Goal: Task Accomplishment & Management: Manage account settings

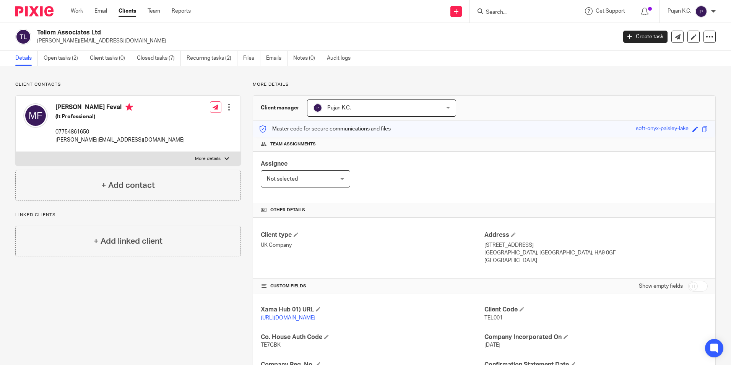
scroll to position [38, 0]
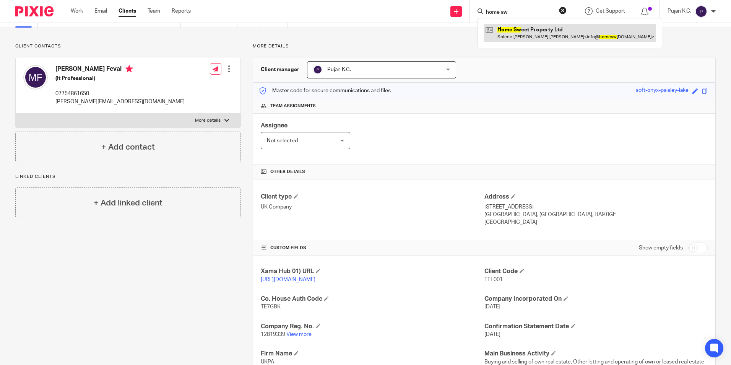
type input "home sw"
click at [510, 41] on link at bounding box center [570, 33] width 173 height 18
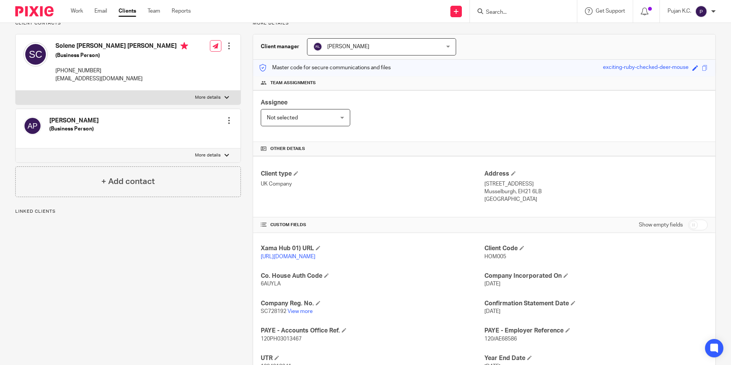
scroll to position [77, 0]
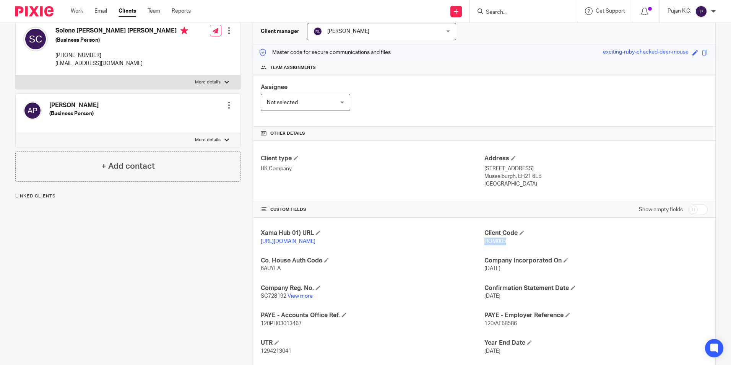
drag, startPoint x: 481, startPoint y: 243, endPoint x: 503, endPoint y: 241, distance: 23.0
click at [503, 241] on p "HOM005" at bounding box center [596, 242] width 223 height 8
copy span "HOM005"
click at [305, 299] on link "View more" at bounding box center [300, 295] width 25 height 5
click at [497, 11] on input "Search" at bounding box center [519, 12] width 69 height 7
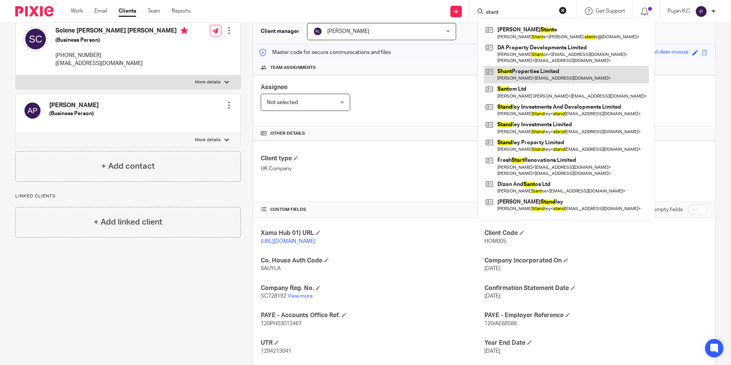
type input "stant"
click at [504, 76] on link at bounding box center [566, 75] width 165 height 18
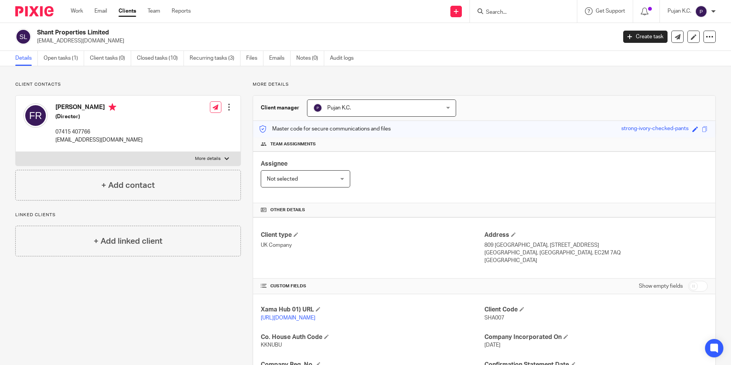
drag, startPoint x: 39, startPoint y: 30, endPoint x: 110, endPoint y: 31, distance: 71.5
click at [110, 31] on h2 "Shant Properties Limited" at bounding box center [267, 33] width 460 height 8
copy h2 "Shant Properties Limited"
click at [218, 96] on div "Faris Rahman (Director) 07415 407766 faris.rahman@gmail.com Edit contact Create…" at bounding box center [128, 124] width 225 height 56
click at [27, 16] on img at bounding box center [34, 11] width 38 height 10
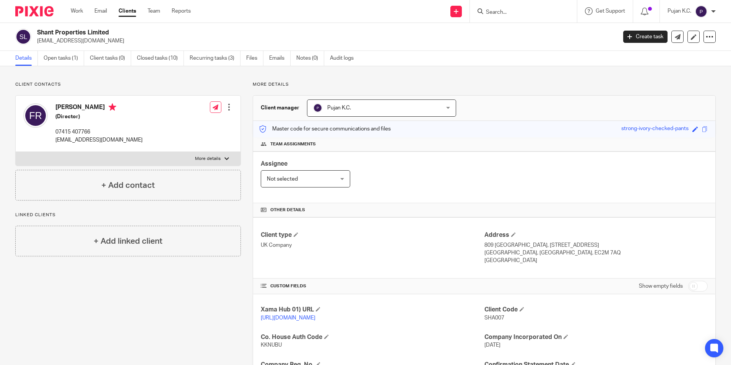
click at [28, 16] on img at bounding box center [34, 11] width 38 height 10
click at [510, 13] on input "Search" at bounding box center [519, 12] width 69 height 7
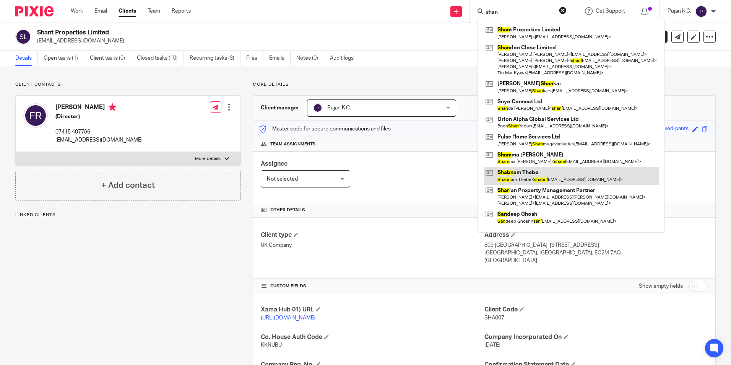
type input "shan"
click at [535, 174] on link at bounding box center [571, 176] width 175 height 18
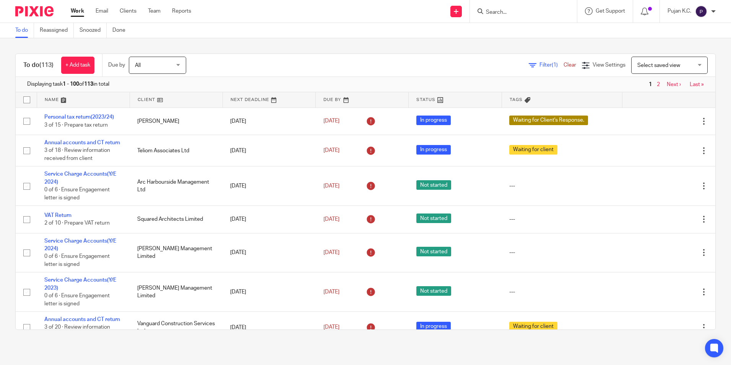
click at [540, 64] on span "Filter (1)" at bounding box center [552, 64] width 24 height 5
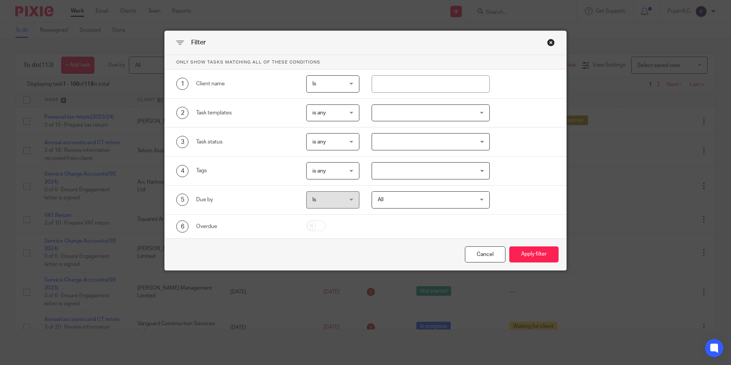
click at [417, 140] on input "Search for option" at bounding box center [429, 141] width 112 height 13
click at [419, 125] on div "2 Task templates is any is any is any is none is_any Z Pixie - Disengagement - …" at bounding box center [366, 113] width 402 height 29
click at [451, 112] on div at bounding box center [431, 112] width 118 height 17
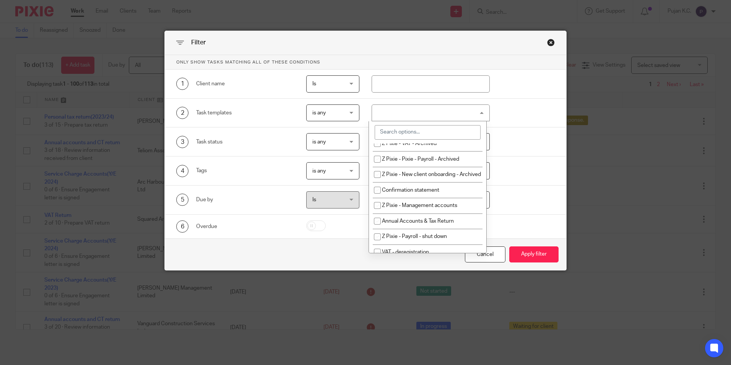
scroll to position [115, 0]
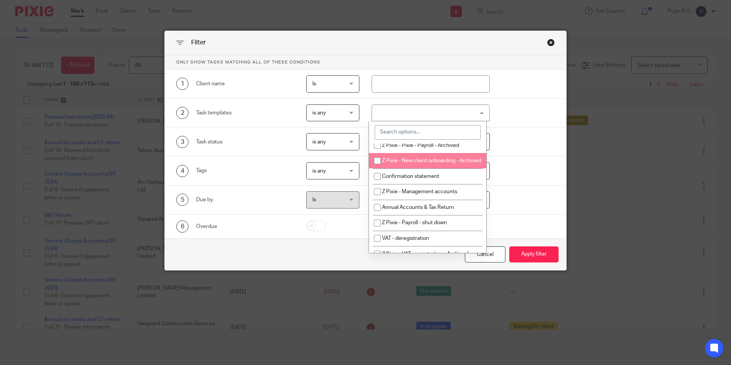
click at [441, 169] on li "Z Pixie - New client onboarding - Archived" at bounding box center [427, 161] width 117 height 16
checkbox input "true"
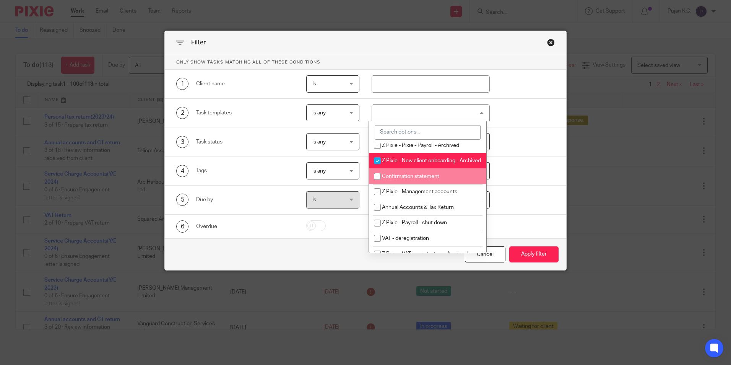
click at [440, 184] on li "Confirmation statement" at bounding box center [427, 176] width 117 height 16
checkbox input "true"
click at [415, 164] on li "Z Pixie - New client onboarding - Archived" at bounding box center [427, 161] width 117 height 16
checkbox input "false"
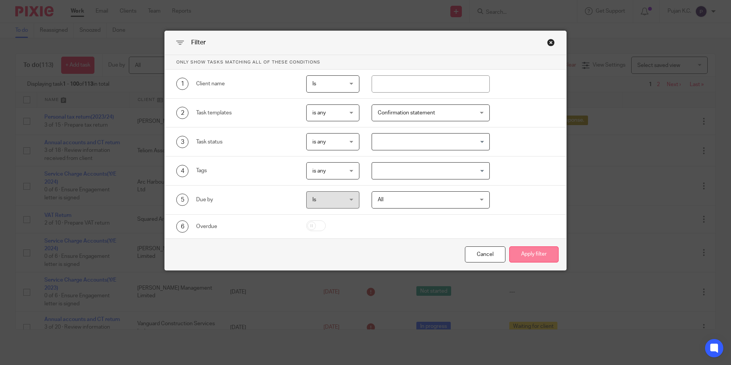
click at [529, 256] on button "Apply filter" at bounding box center [534, 254] width 49 height 16
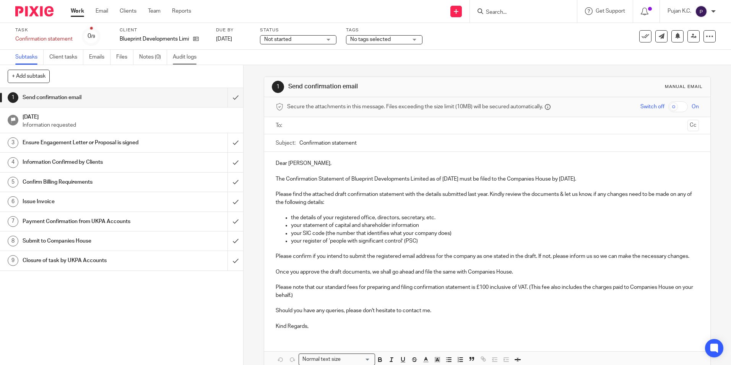
click at [182, 55] on link "Audit logs" at bounding box center [187, 57] width 29 height 15
click at [313, 127] on input "text" at bounding box center [487, 125] width 394 height 9
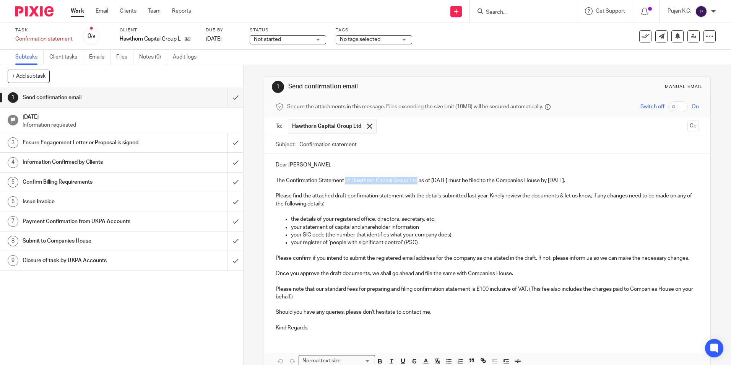
drag, startPoint x: 344, startPoint y: 179, endPoint x: 416, endPoint y: 182, distance: 71.6
click at [416, 182] on p "The Confirmation Statement of Hawthorn Capital Group Ltd as of 12 Sep 2025 must…" at bounding box center [487, 181] width 423 height 8
copy p "of Hawthorn Capital Group Ltd"
click at [366, 148] on input "Confirmation statement" at bounding box center [499, 144] width 399 height 17
paste input "of Hawthorn Capital Group Ltd"
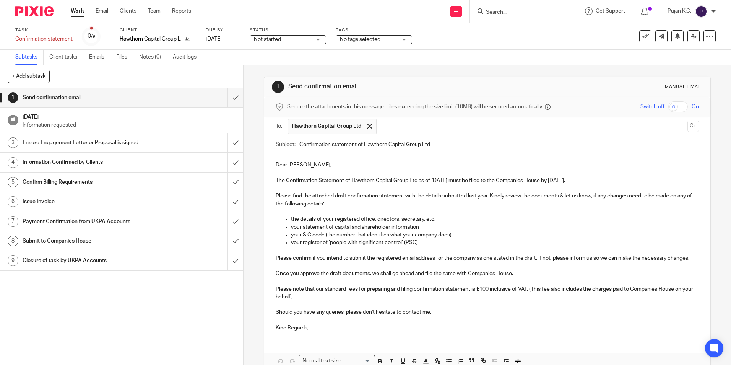
type input "Confirmation statement of Hawthorn Capital Group Ltd"
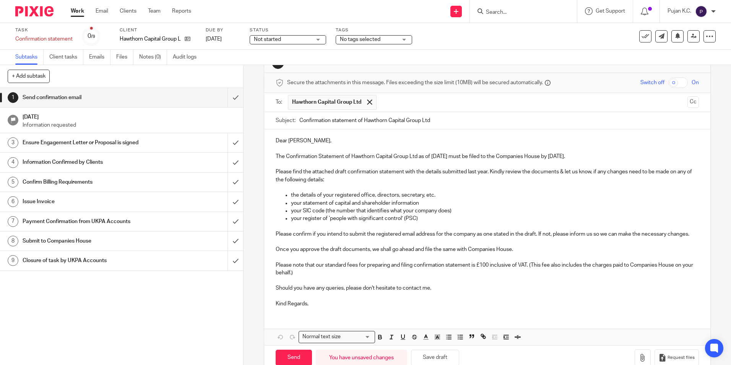
scroll to position [49, 0]
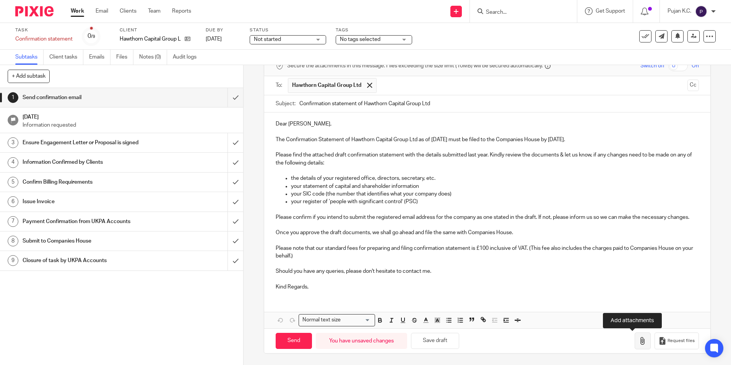
click at [639, 342] on icon "button" at bounding box center [643, 341] width 8 height 8
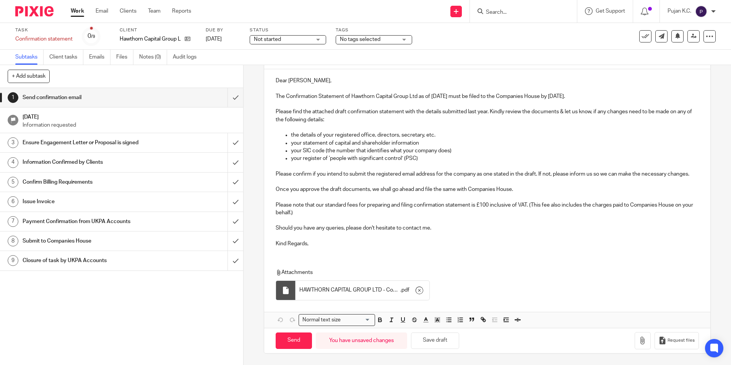
scroll to position [92, 0]
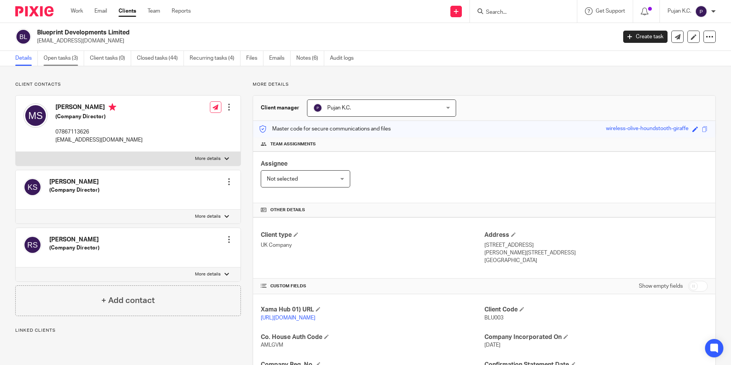
click at [65, 64] on link "Open tasks (3)" at bounding box center [64, 58] width 41 height 15
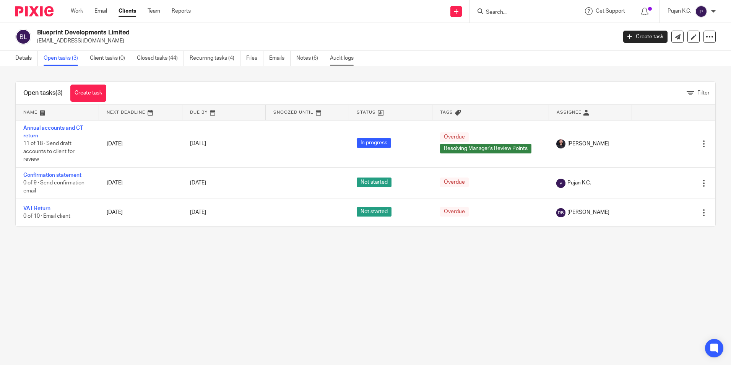
click at [341, 58] on link "Audit logs" at bounding box center [344, 58] width 29 height 15
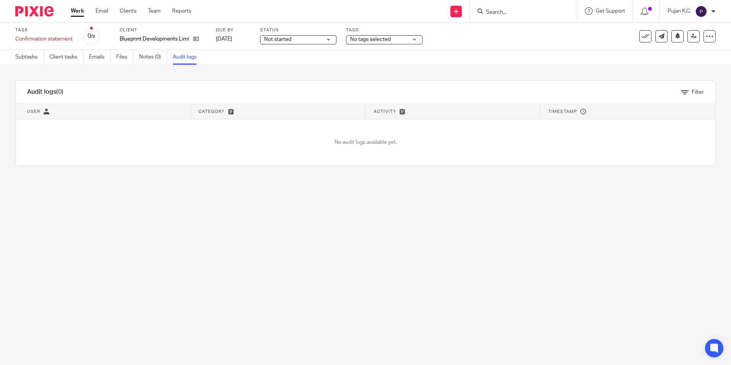
click at [524, 15] on input "Search" at bounding box center [519, 12] width 69 height 7
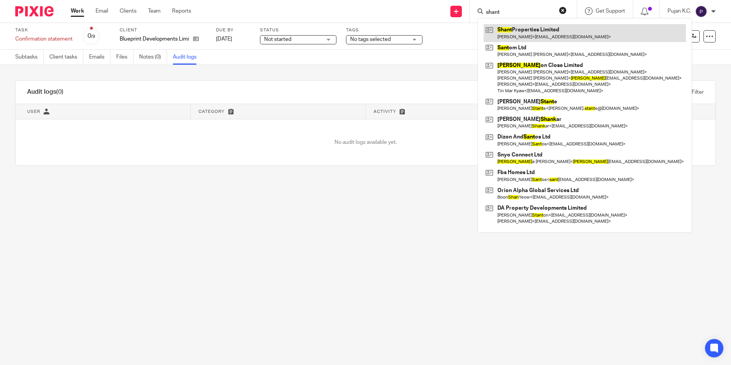
type input "shant"
click at [541, 38] on link at bounding box center [585, 33] width 202 height 18
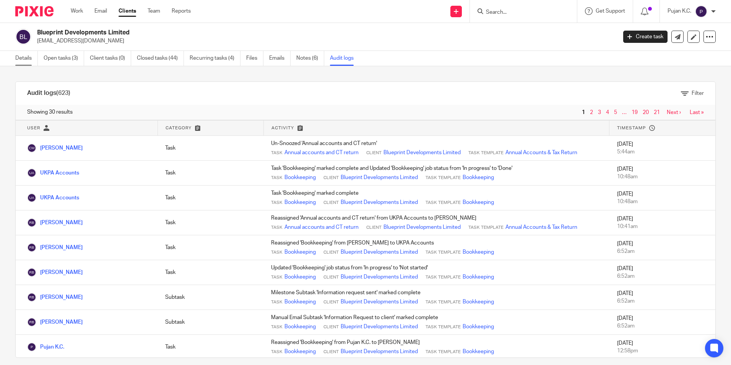
click at [29, 57] on link "Details" at bounding box center [26, 58] width 23 height 15
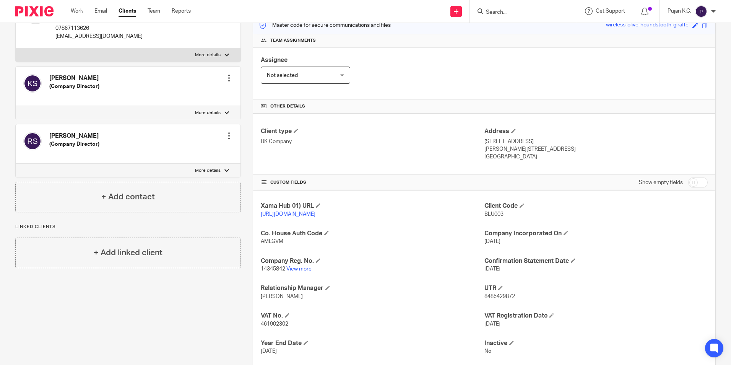
scroll to position [115, 0]
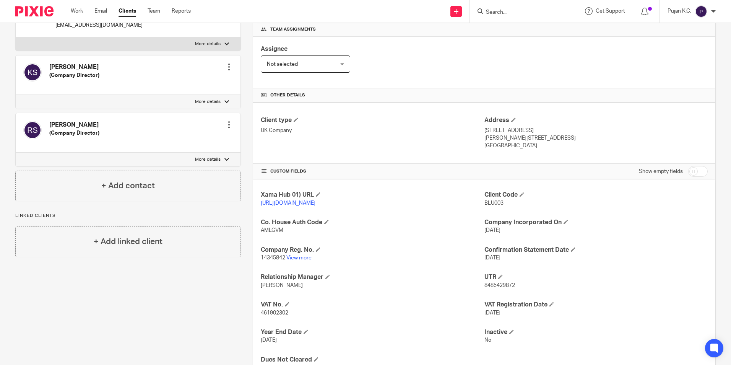
click at [300, 261] on link "View more" at bounding box center [299, 257] width 25 height 5
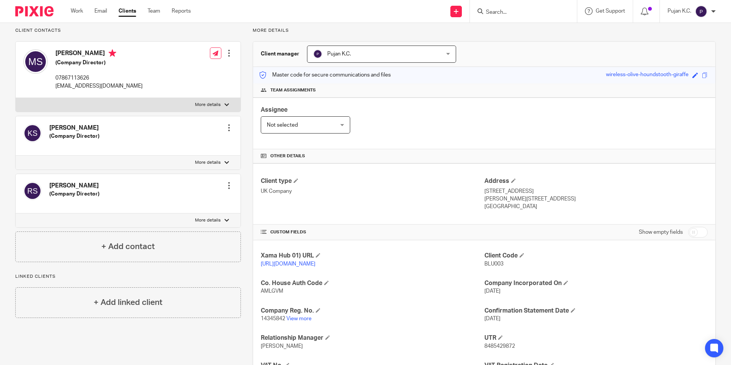
scroll to position [0, 0]
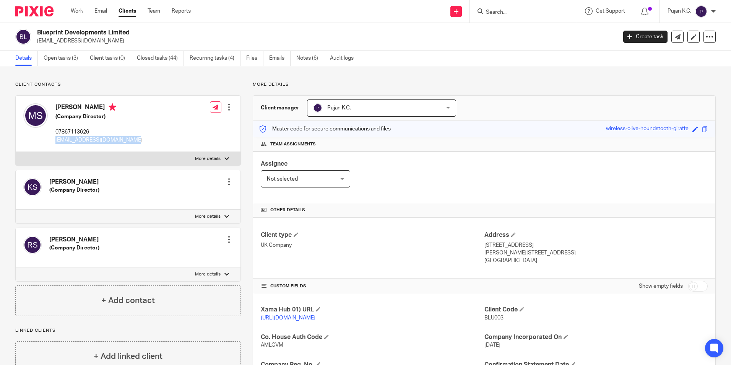
drag, startPoint x: 121, startPoint y: 138, endPoint x: 55, endPoint y: 145, distance: 66.1
click at [55, 145] on div "Mandeep Singh Saggu (Company Director) 07867113626 info@blueprintbuilder.co.uk" at bounding box center [82, 123] width 119 height 48
copy p "info@blueprintbuilder.co.uk"
click at [55, 58] on link "Open tasks (3)" at bounding box center [64, 58] width 41 height 15
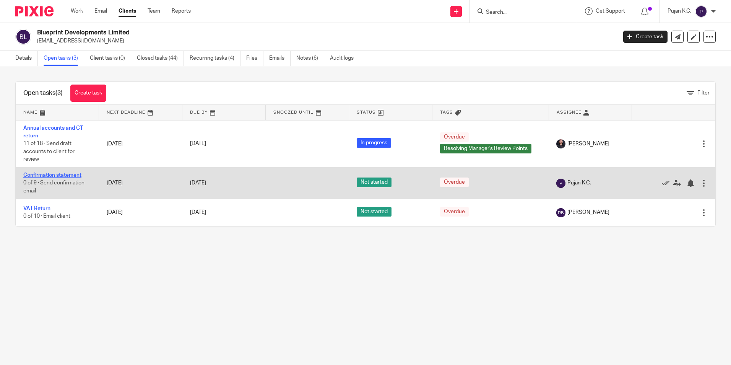
click at [42, 178] on link "Confirmation statement" at bounding box center [52, 175] width 58 height 5
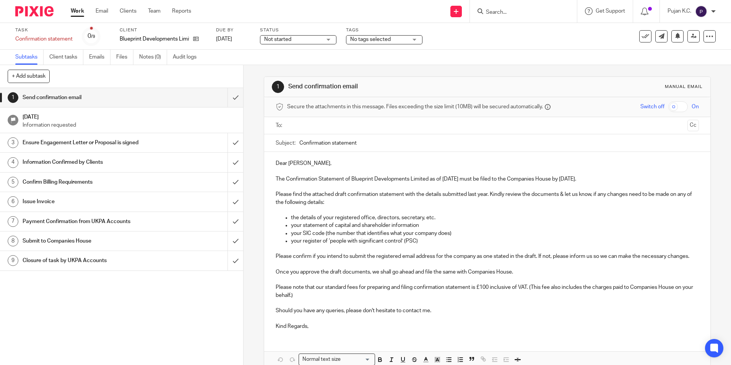
click at [86, 54] on ul "Subtasks Client tasks Emails Files Notes (0) Audit logs" at bounding box center [111, 57] width 193 height 15
click at [95, 57] on link "Emails" at bounding box center [99, 57] width 21 height 15
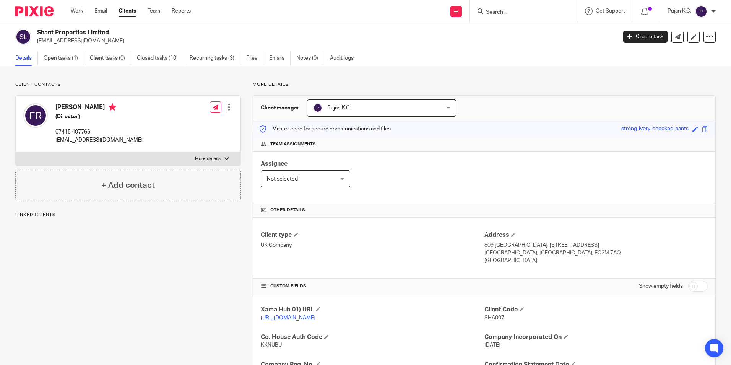
drag, startPoint x: 479, startPoint y: 319, endPoint x: 500, endPoint y: 319, distance: 20.7
drag, startPoint x: 500, startPoint y: 319, endPoint x: 503, endPoint y: 322, distance: 4.1
click at [504, 322] on div "Client Code SHA007" at bounding box center [596, 314] width 223 height 16
drag, startPoint x: 505, startPoint y: 319, endPoint x: 476, endPoint y: 318, distance: 29.1
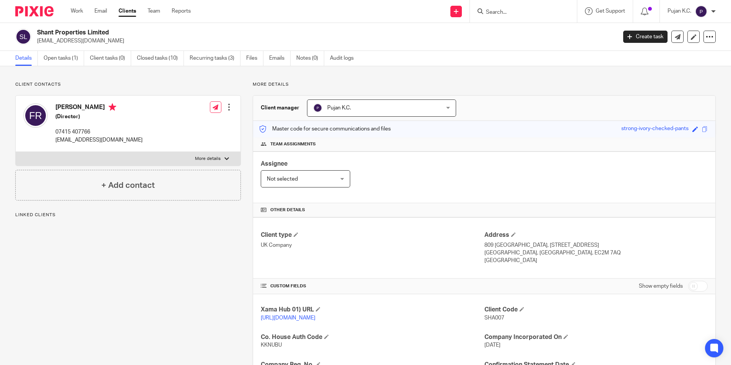
click at [511, 322] on div "Client Code SHA007" at bounding box center [596, 314] width 223 height 16
drag, startPoint x: 113, startPoint y: 32, endPoint x: 38, endPoint y: 33, distance: 75.0
click at [38, 33] on h2 "Shant Properties Limited" at bounding box center [267, 33] width 460 height 8
click at [520, 14] on input "Search" at bounding box center [519, 12] width 69 height 7
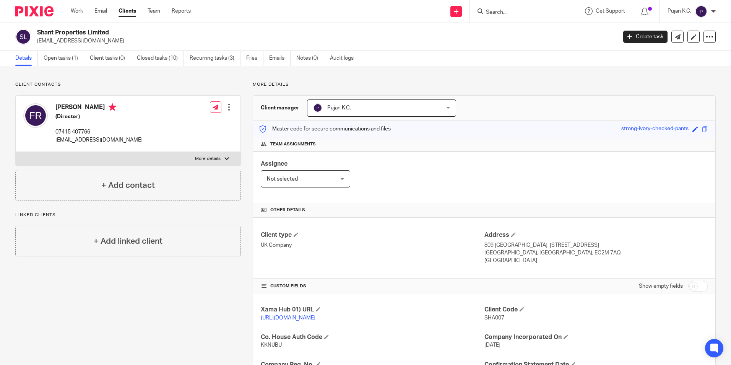
click at [357, 25] on div "Shant Properties Limited faris.rahman@gmail.com Create task Update from Compani…" at bounding box center [365, 37] width 731 height 28
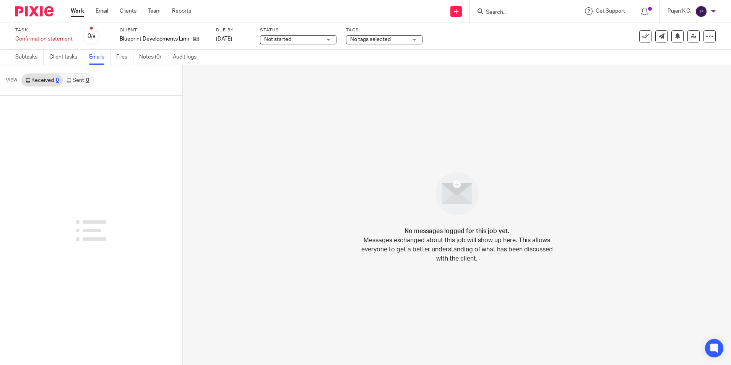
click at [81, 82] on link "Sent 0" at bounding box center [78, 80] width 30 height 12
click at [27, 54] on link "Subtasks" at bounding box center [29, 57] width 28 height 15
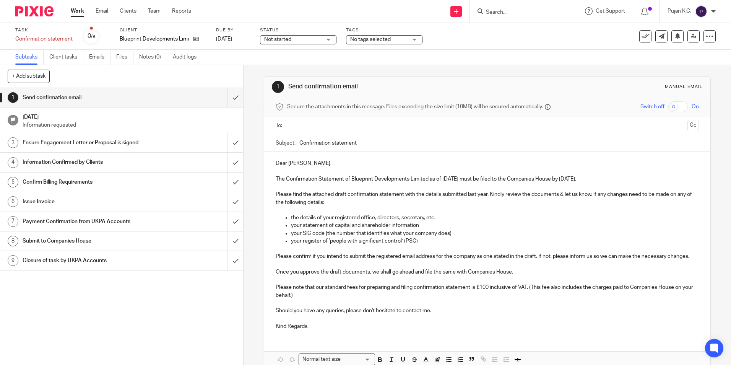
click at [303, 125] on input "text" at bounding box center [487, 125] width 394 height 9
click at [228, 99] on input "submit" at bounding box center [121, 97] width 243 height 19
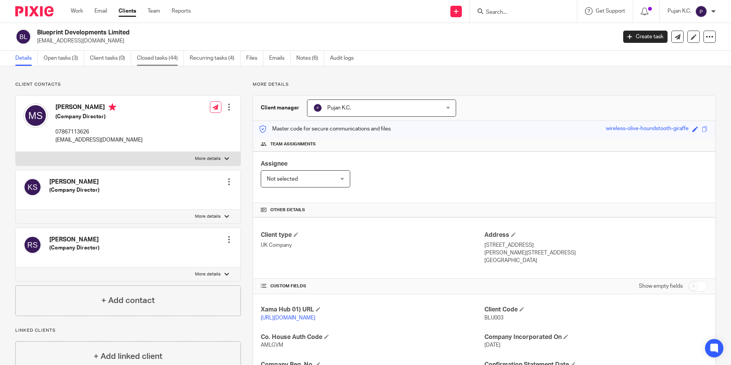
click at [168, 61] on link "Closed tasks (44)" at bounding box center [160, 58] width 47 height 15
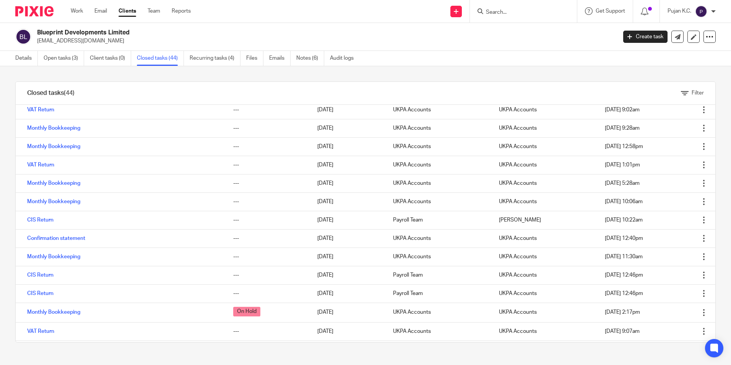
scroll to position [344, 0]
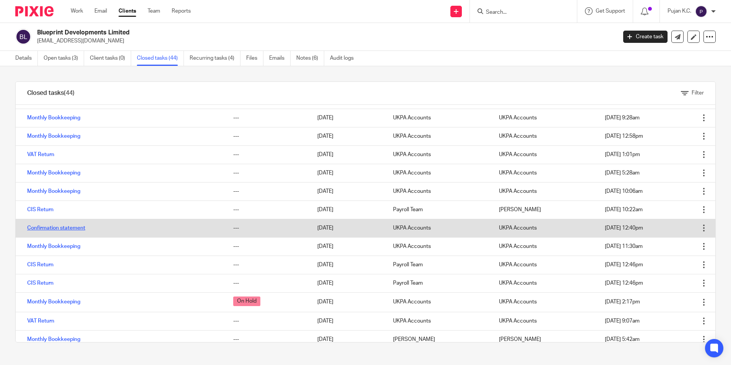
click at [63, 228] on link "Confirmation statement" at bounding box center [56, 227] width 58 height 5
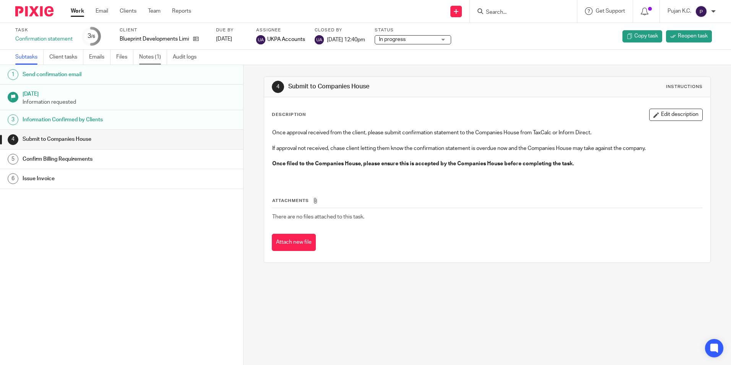
click at [163, 59] on link "Notes (1)" at bounding box center [153, 57] width 28 height 15
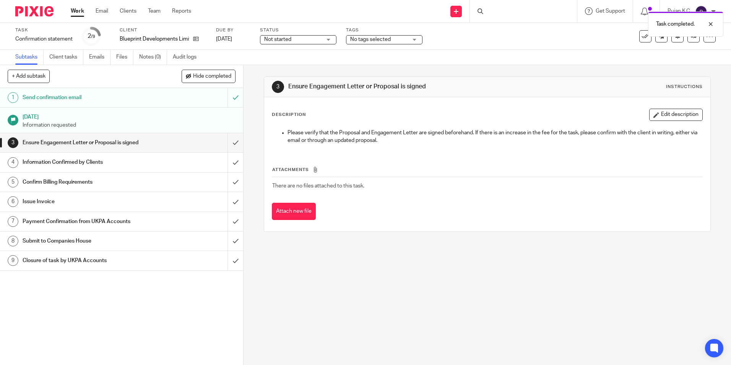
click at [134, 102] on h1 "Send confirmation email" at bounding box center [89, 97] width 132 height 11
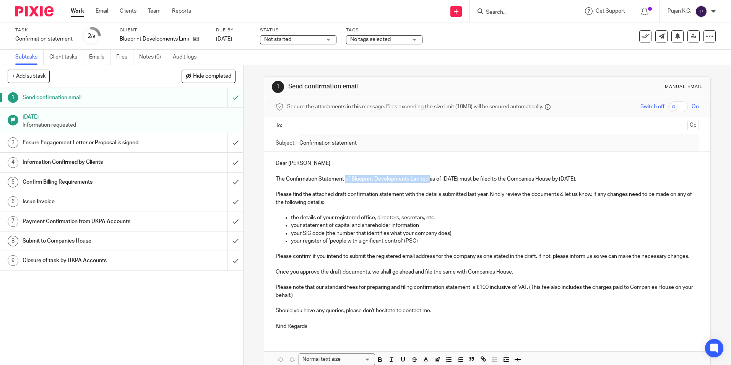
drag, startPoint x: 344, startPoint y: 179, endPoint x: 428, endPoint y: 181, distance: 83.8
click at [428, 181] on p "The Confirmation Statement of Blueprint Developments Limited as of [DATE] must …" at bounding box center [487, 179] width 423 height 8
copy p "of Blueprint Developments Limited"
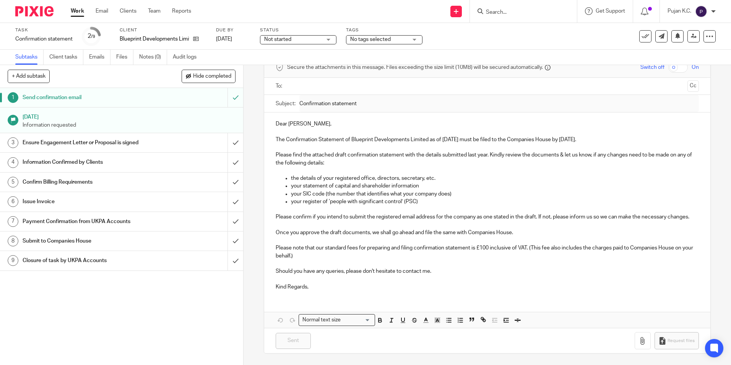
scroll to position [47, 0]
click at [226, 95] on input "submit" at bounding box center [121, 97] width 243 height 19
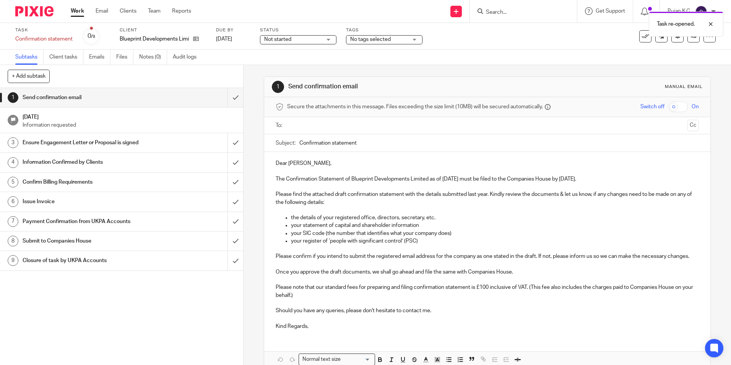
click at [373, 145] on input "Confirmation statement" at bounding box center [499, 142] width 399 height 17
paste input "of Blueprint Developments Limited"
type input "Confirmation statement of Blueprint Developments Limited"
click at [307, 127] on input "text" at bounding box center [487, 125] width 394 height 9
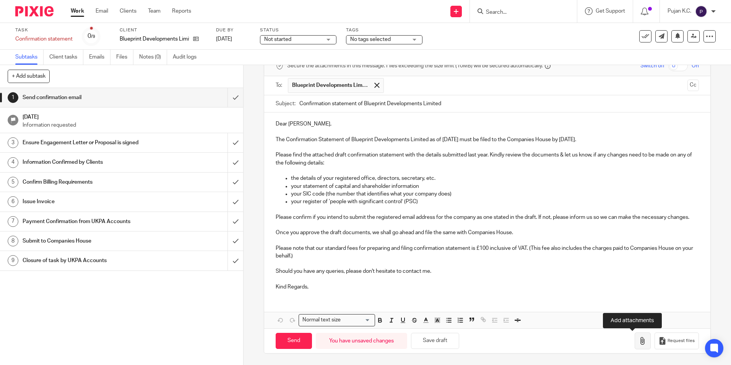
click at [639, 338] on icon "button" at bounding box center [643, 341] width 8 height 8
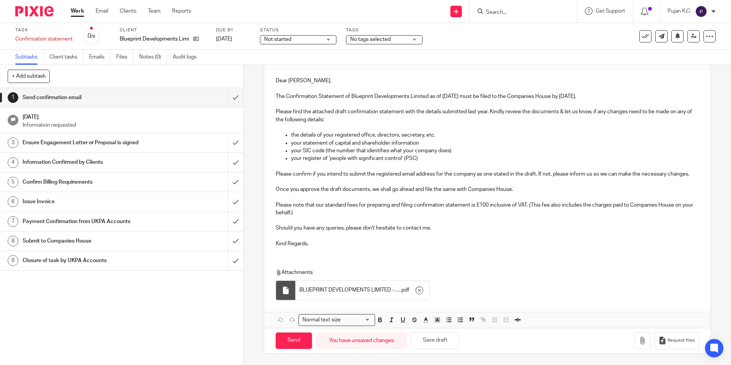
scroll to position [92, 0]
drag, startPoint x: 306, startPoint y: 213, endPoint x: 298, endPoint y: 210, distance: 8.0
click at [298, 210] on p "Please note that our standard fees for preparing and filing confirmation statem…" at bounding box center [487, 209] width 423 height 16
click at [330, 220] on p at bounding box center [487, 221] width 423 height 8
drag, startPoint x: 529, startPoint y: 204, endPoint x: 534, endPoint y: 215, distance: 12.0
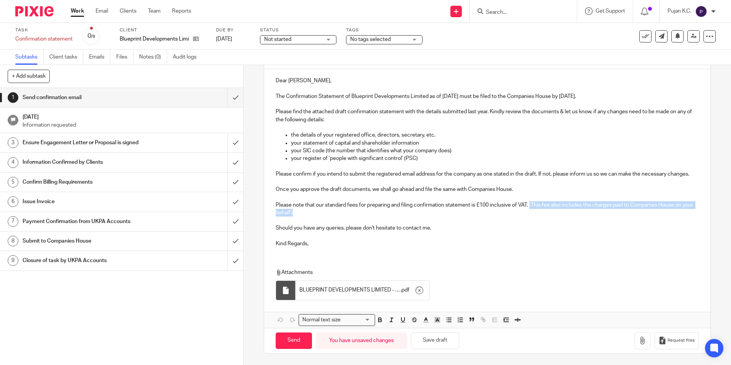
click at [534, 215] on p "Please note that our standard fees for preparing and filing confirmation statem…" at bounding box center [487, 209] width 423 height 16
click at [552, 217] on p at bounding box center [487, 221] width 423 height 8
click at [285, 342] on input "Send" at bounding box center [294, 340] width 36 height 16
type input "Sent"
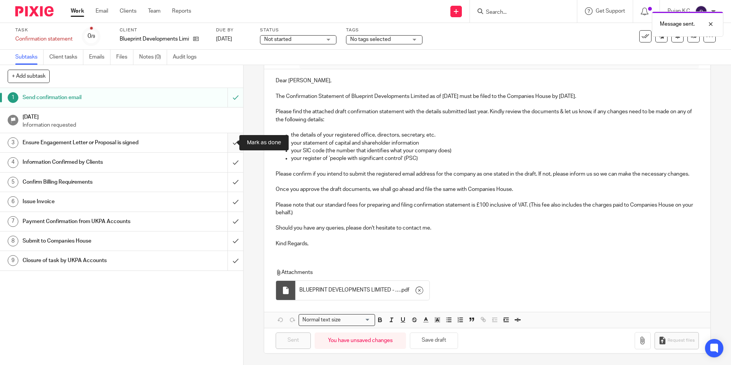
click at [225, 146] on input "submit" at bounding box center [121, 142] width 243 height 19
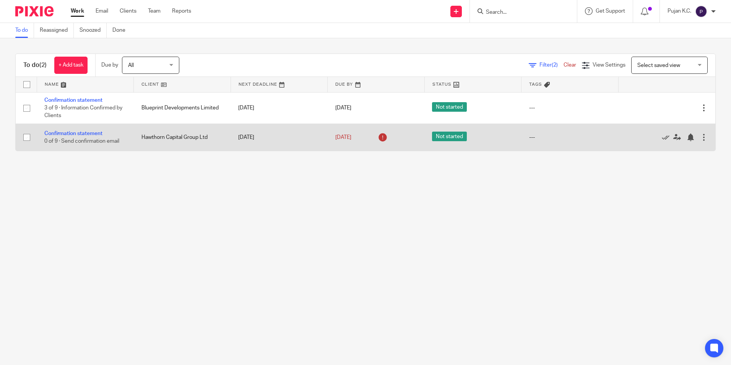
click at [85, 130] on td "Confirmation statement 0 of 9 · Send confirmation email" at bounding box center [85, 137] width 97 height 27
click at [85, 134] on link "Confirmation statement" at bounding box center [73, 133] width 58 height 5
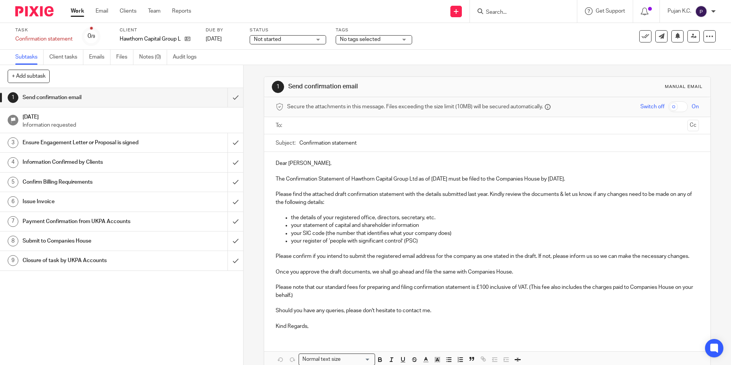
click at [304, 126] on input "text" at bounding box center [487, 125] width 394 height 9
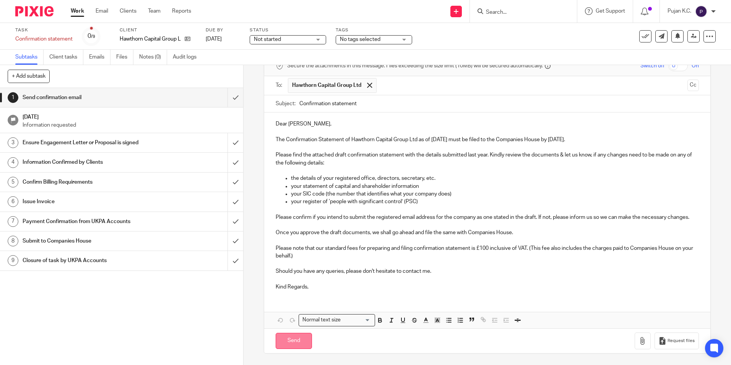
scroll to position [49, 0]
click at [639, 342] on icon "button" at bounding box center [643, 341] width 8 height 8
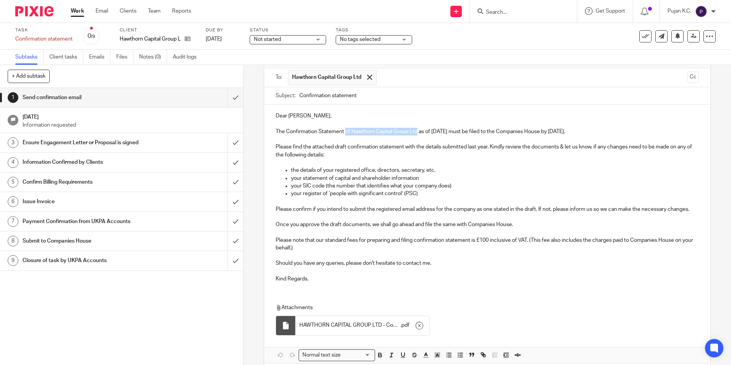
drag, startPoint x: 345, startPoint y: 132, endPoint x: 416, endPoint y: 134, distance: 71.6
click at [416, 134] on p "The Confirmation Statement of Hawthorn Capital Group Ltd as of 12 Sep 2025 must…" at bounding box center [487, 132] width 423 height 8
copy p "of Hawthorn Capital Group Ltd"
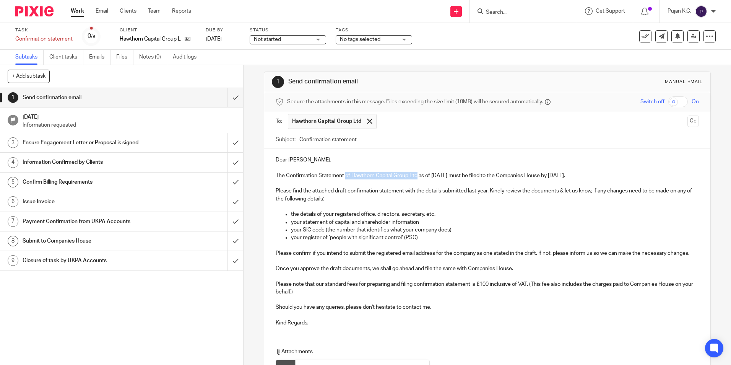
scroll to position [0, 0]
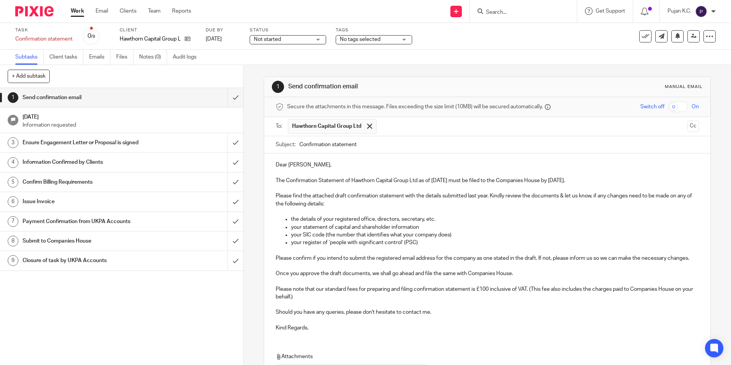
click at [375, 149] on input "Confirmation statement" at bounding box center [499, 144] width 399 height 17
paste input "of Hawthorn Capital Group Ltd"
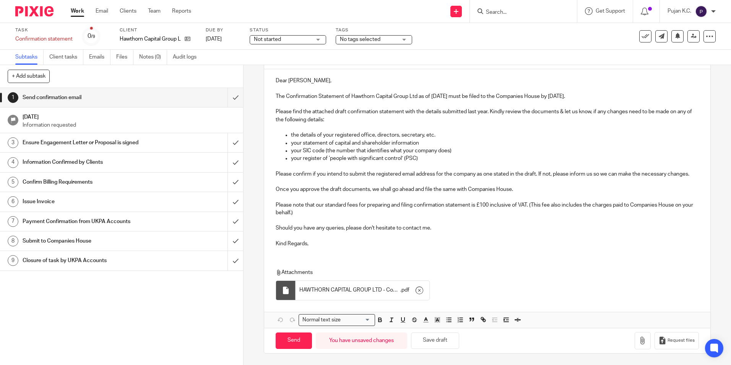
scroll to position [92, 0]
type input "Confirmation statement of Hawthorn Capital Group Ltd"
click at [290, 344] on input "Send" at bounding box center [294, 340] width 36 height 16
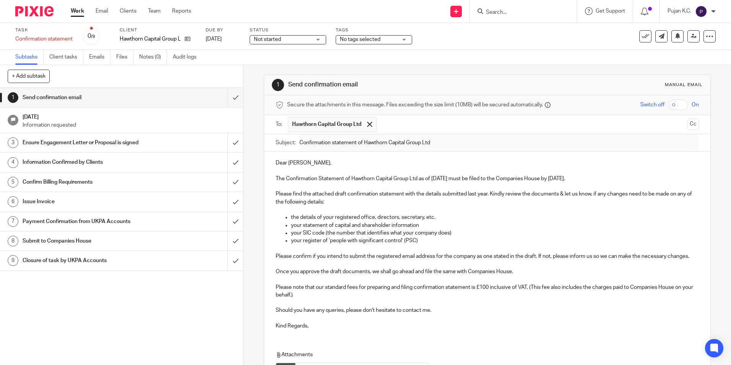
scroll to position [0, 0]
type input "Sent"
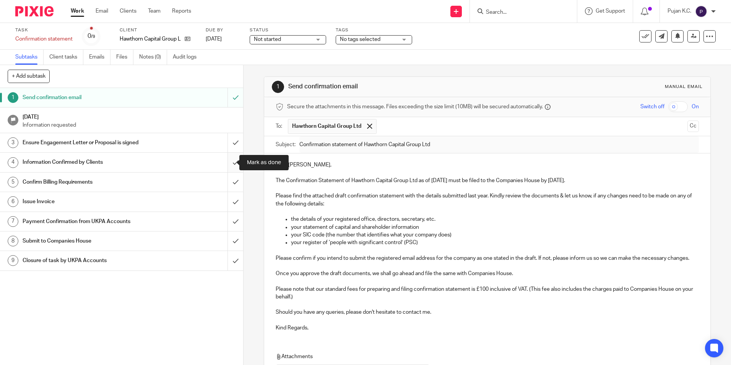
click at [226, 163] on input "submit" at bounding box center [121, 162] width 243 height 19
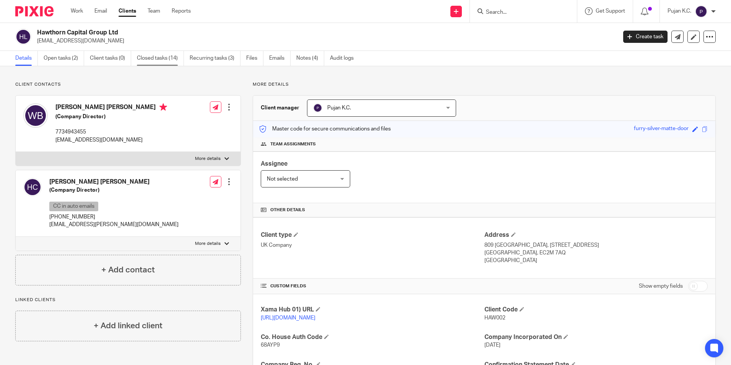
click at [158, 63] on link "Closed tasks (14)" at bounding box center [160, 58] width 47 height 15
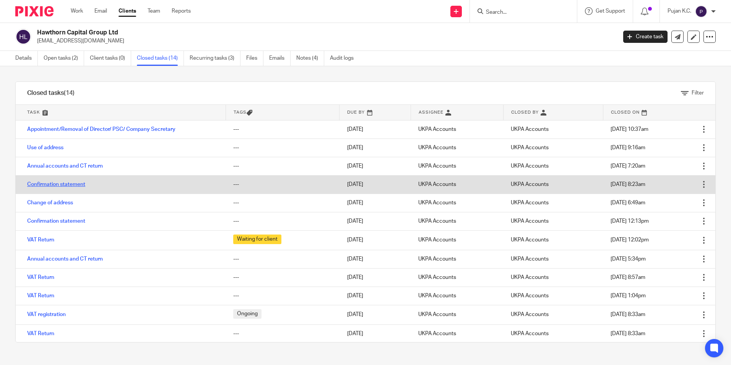
drag, startPoint x: 71, startPoint y: 183, endPoint x: 54, endPoint y: 185, distance: 17.7
click at [54, 185] on link "Confirmation statement" at bounding box center [56, 184] width 58 height 5
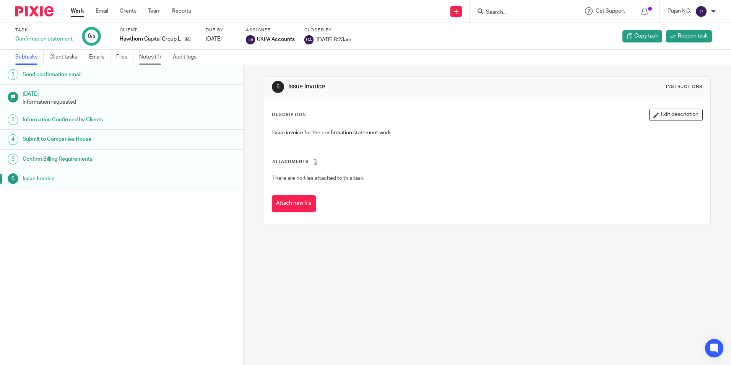
click at [148, 57] on link "Notes (1)" at bounding box center [153, 57] width 28 height 15
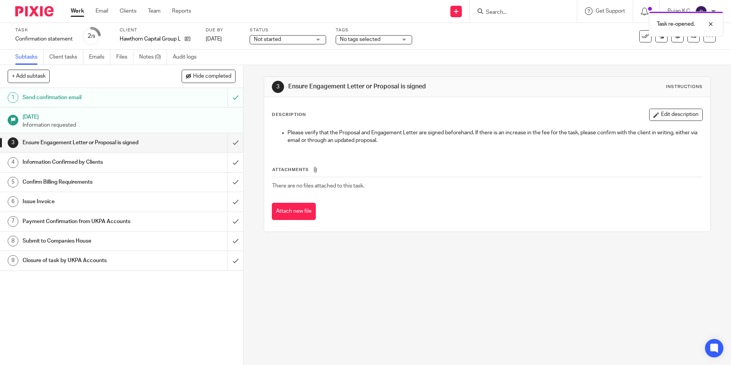
click at [313, 36] on div "Not started Not started" at bounding box center [288, 39] width 77 height 9
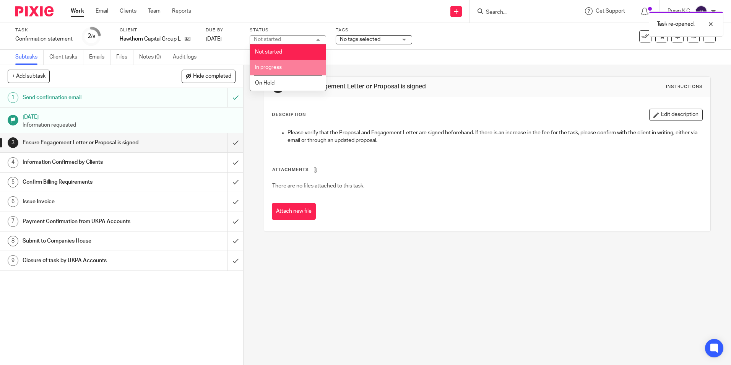
click at [298, 66] on li "In progress" at bounding box center [288, 68] width 76 height 16
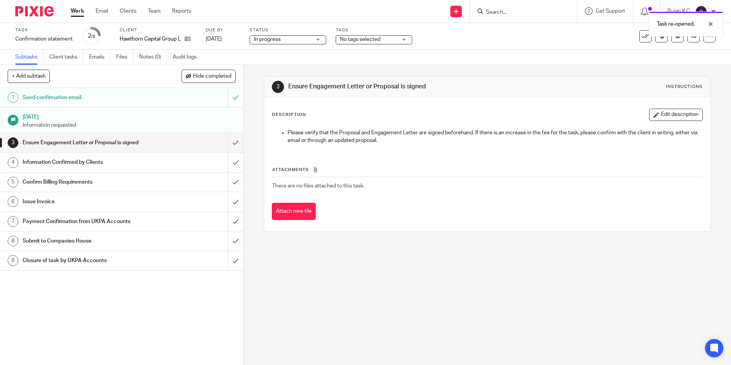
click at [352, 41] on span "No tags selected" at bounding box center [360, 39] width 41 height 5
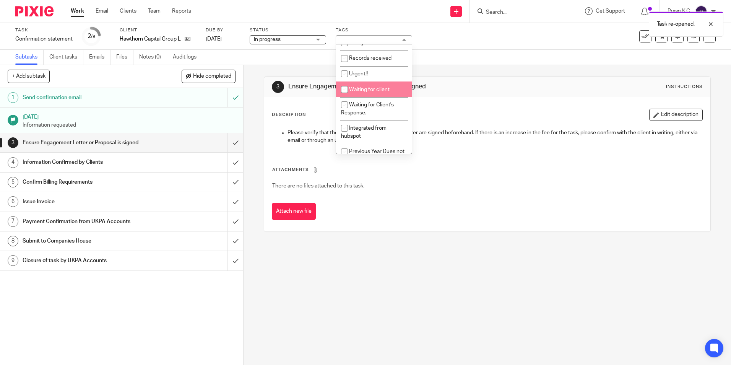
scroll to position [115, 0]
click at [368, 107] on li "Waiting for Client's Response." at bounding box center [374, 104] width 76 height 23
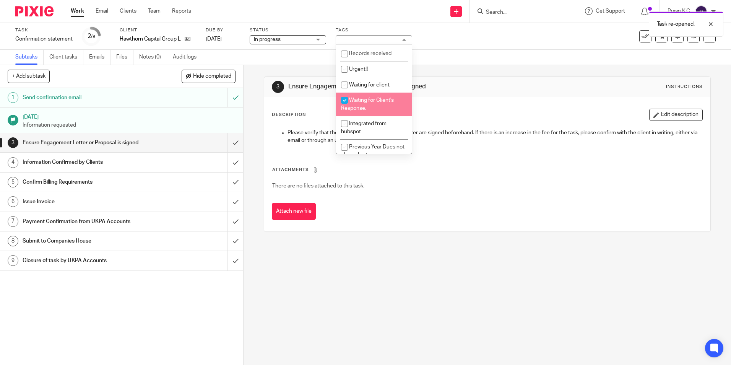
checkbox input "true"
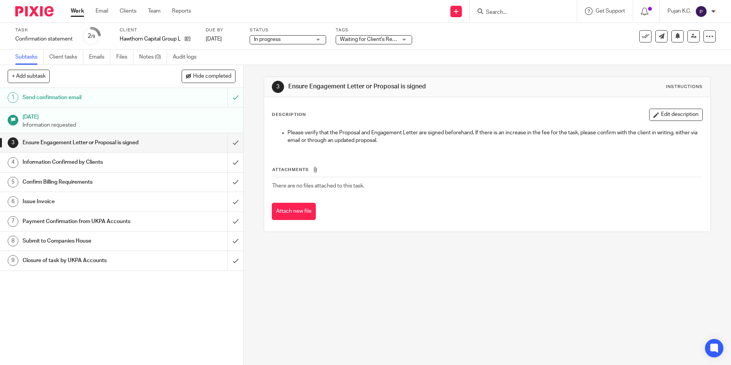
click at [495, 11] on input "Search" at bounding box center [519, 12] width 69 height 7
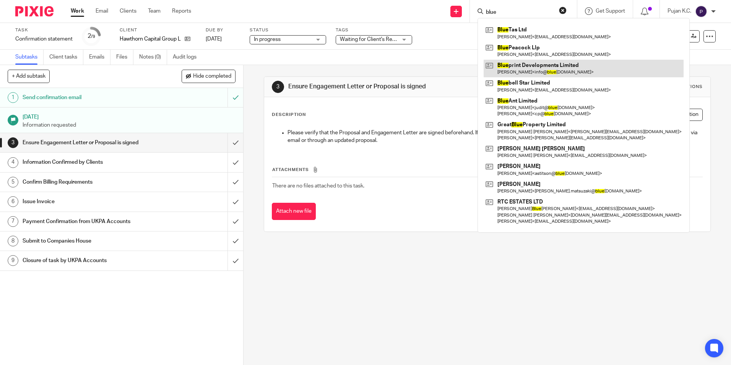
type input "blue"
click at [527, 75] on link at bounding box center [584, 69] width 200 height 18
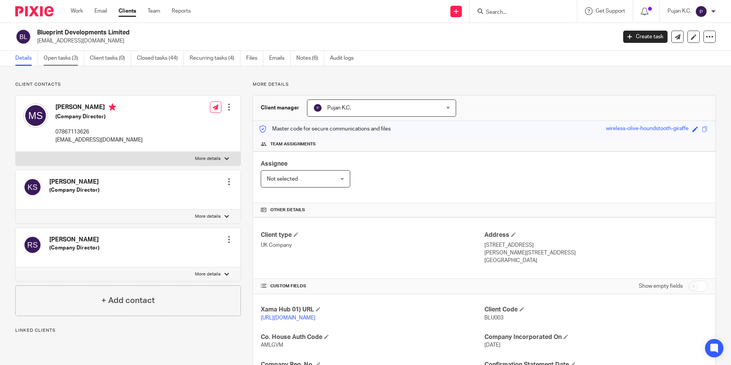
click at [48, 60] on link "Open tasks (3)" at bounding box center [64, 58] width 41 height 15
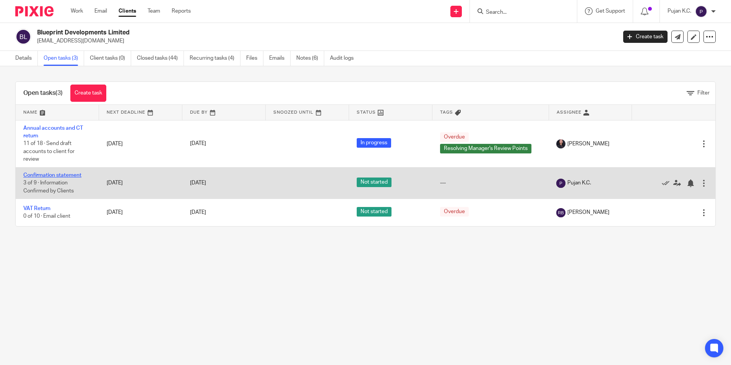
click at [41, 174] on link "Confirmation statement" at bounding box center [52, 175] width 58 height 5
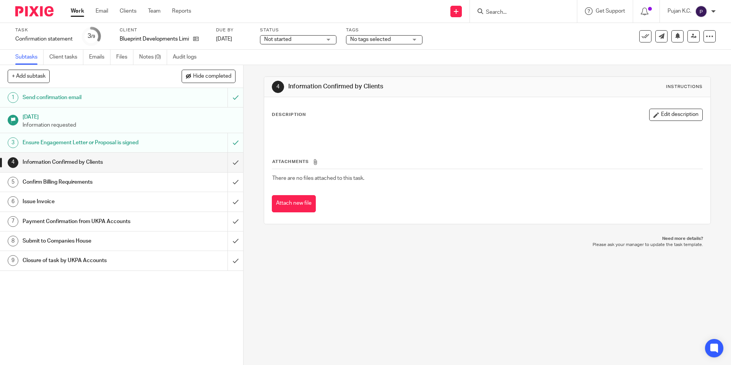
click at [279, 39] on span "Not started" at bounding box center [277, 39] width 27 height 5
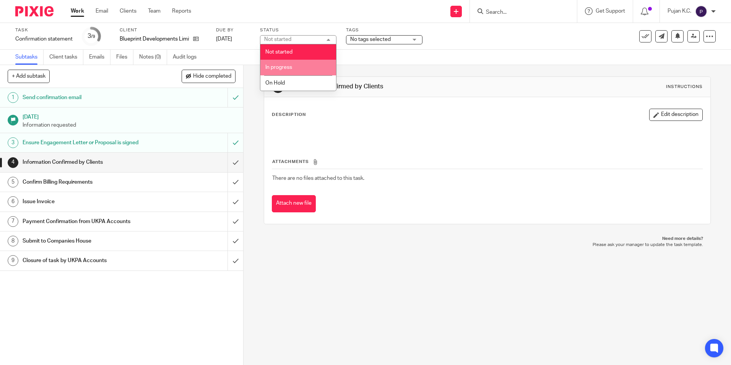
click at [278, 70] on span "In progress" at bounding box center [279, 67] width 27 height 5
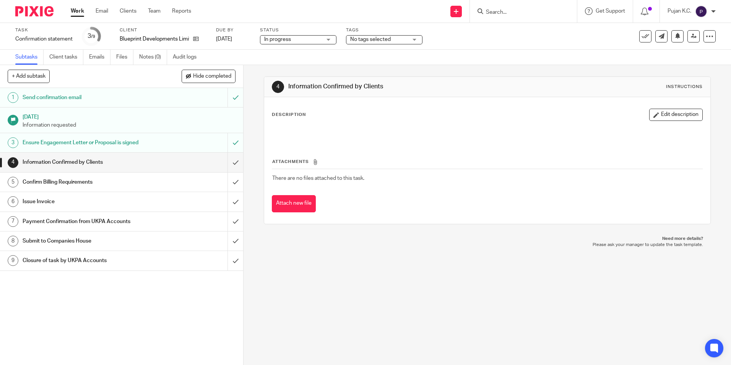
click at [405, 39] on span "No tags selected" at bounding box center [378, 40] width 57 height 8
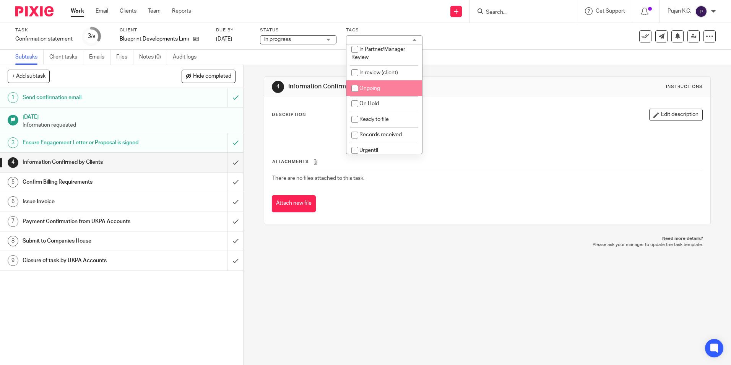
scroll to position [77, 0]
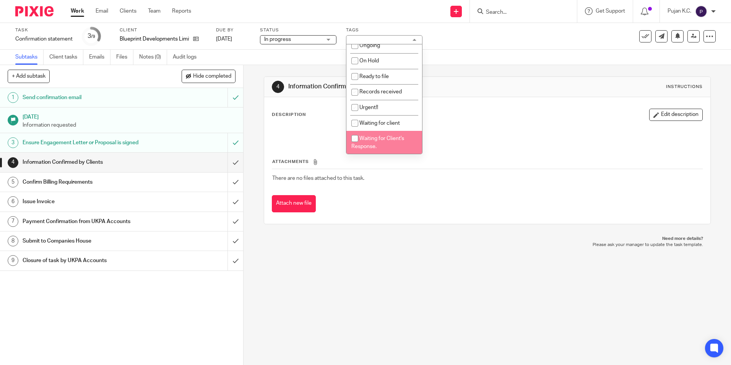
click at [380, 139] on span "Waiting for Client's Response." at bounding box center [378, 142] width 53 height 13
checkbox input "true"
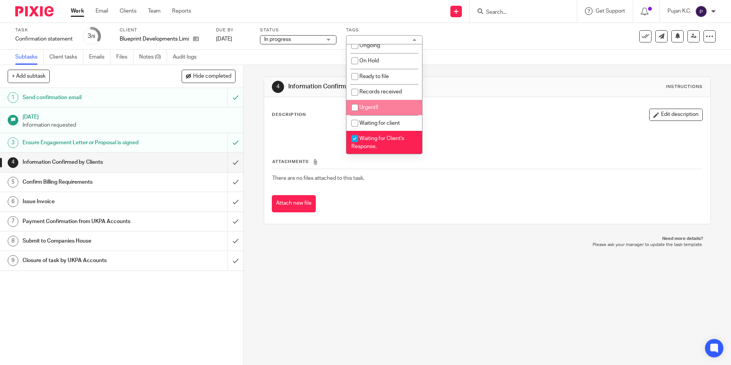
click at [38, 13] on img at bounding box center [34, 11] width 38 height 10
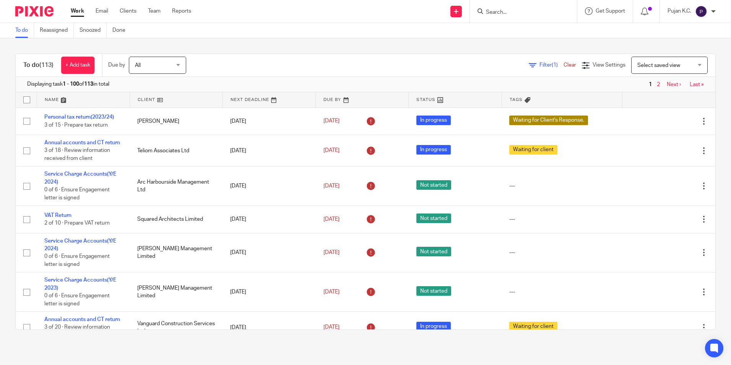
drag, startPoint x: 521, startPoint y: 5, endPoint x: 520, endPoint y: 9, distance: 4.0
click at [521, 5] on div at bounding box center [523, 11] width 107 height 23
click at [519, 12] on input "Search" at bounding box center [519, 12] width 69 height 7
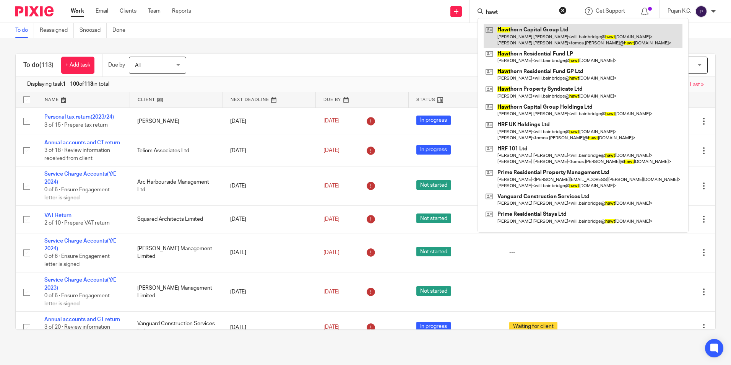
type input "hawt"
click at [515, 33] on link at bounding box center [583, 36] width 199 height 24
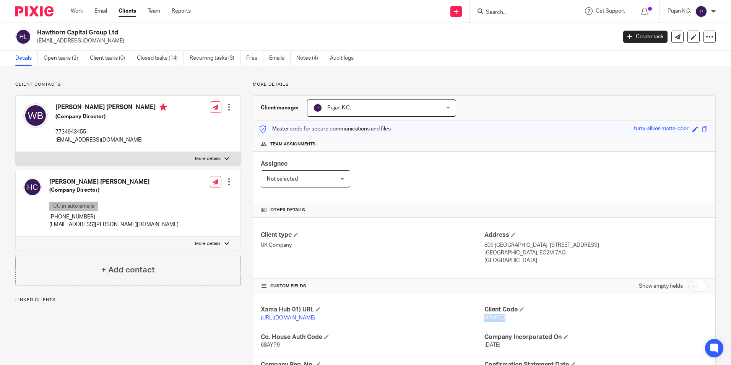
drag, startPoint x: 482, startPoint y: 320, endPoint x: 503, endPoint y: 319, distance: 21.8
click at [503, 319] on p "HAW002" at bounding box center [596, 318] width 223 height 8
copy span "HAW002"
drag, startPoint x: 39, startPoint y: 33, endPoint x: 142, endPoint y: 36, distance: 102.6
click at [142, 36] on h2 "Hawthorn Capital Group Ltd" at bounding box center [267, 33] width 460 height 8
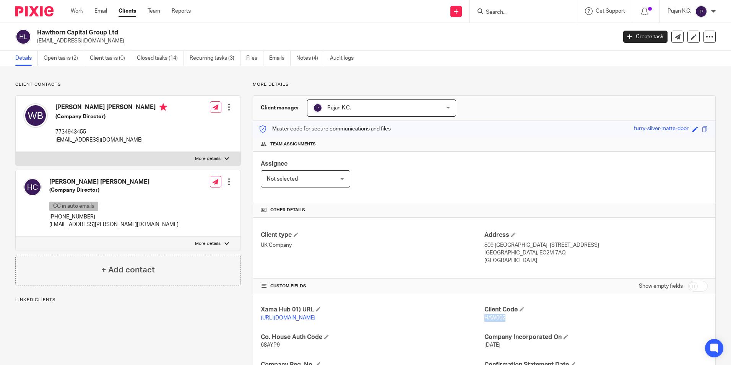
copy h2 "Hawthorn Capital Group Ltd"
click at [35, 10] on img at bounding box center [34, 11] width 38 height 10
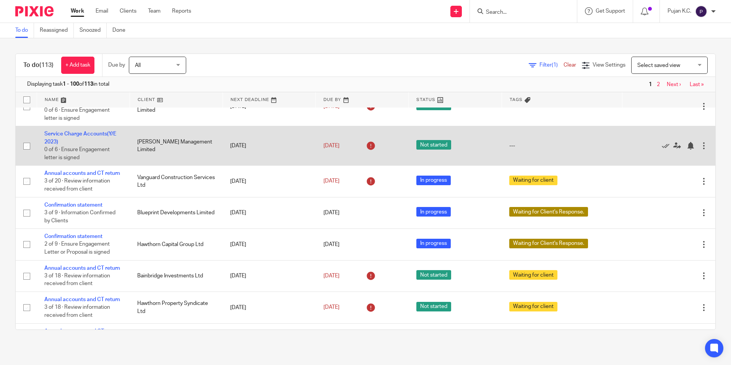
scroll to position [153, 0]
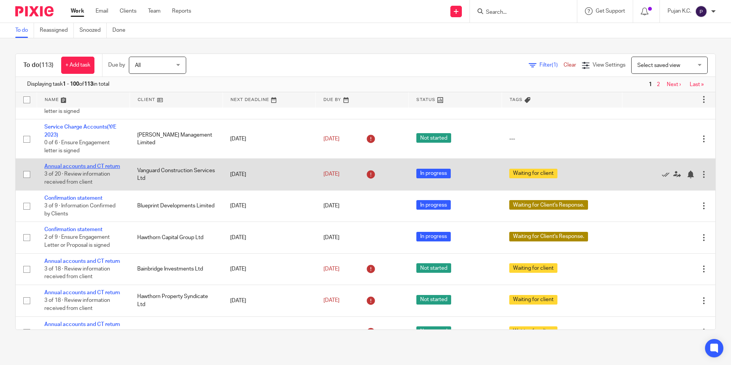
click at [78, 169] on link "Annual accounts and CT return" at bounding box center [82, 166] width 76 height 5
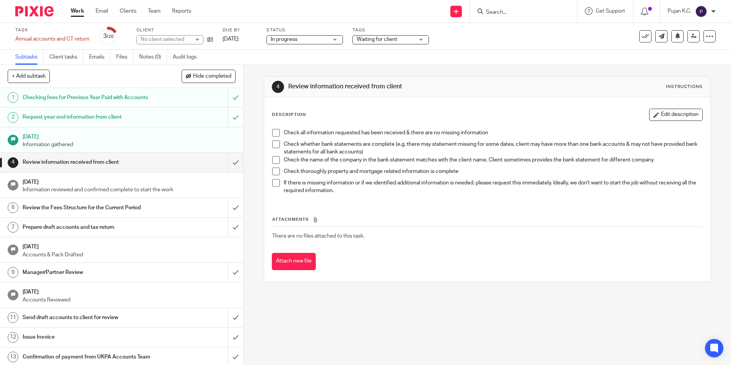
click at [408, 36] on span "Waiting for client" at bounding box center [385, 40] width 57 height 8
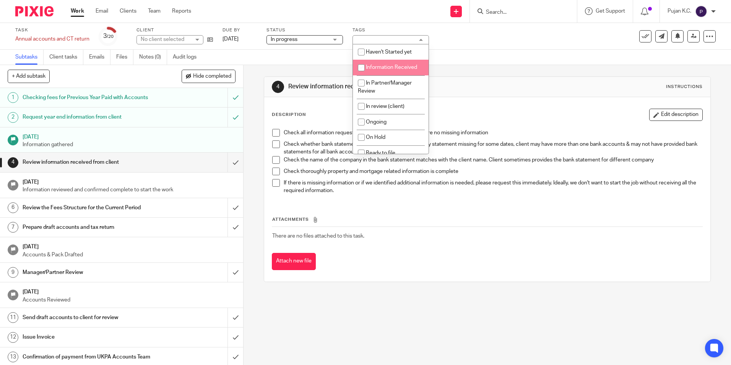
click at [396, 70] on span "Information Received" at bounding box center [391, 67] width 51 height 5
checkbox input "true"
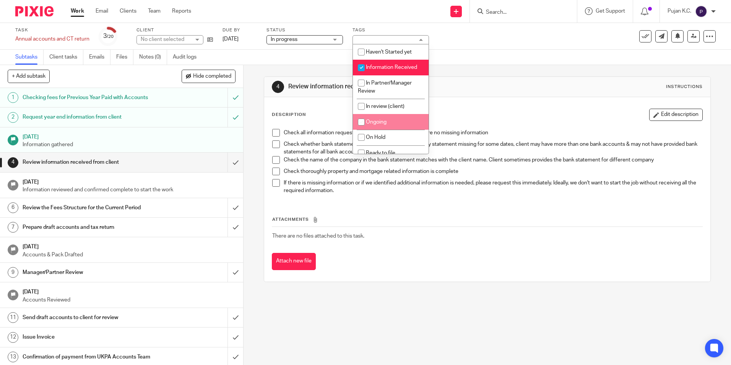
click at [391, 119] on li "Ongoing" at bounding box center [391, 122] width 76 height 16
checkbox input "true"
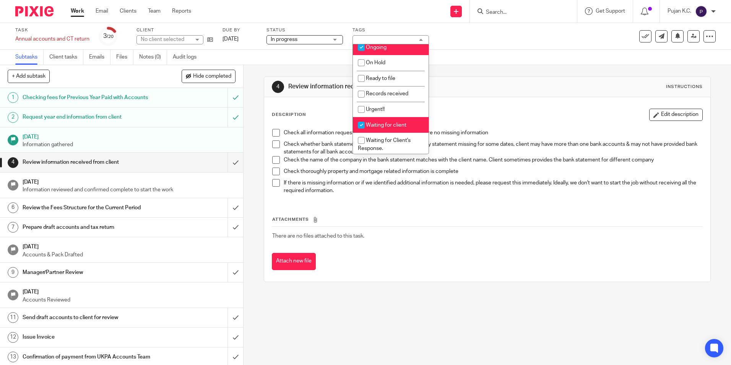
scroll to position [115, 0]
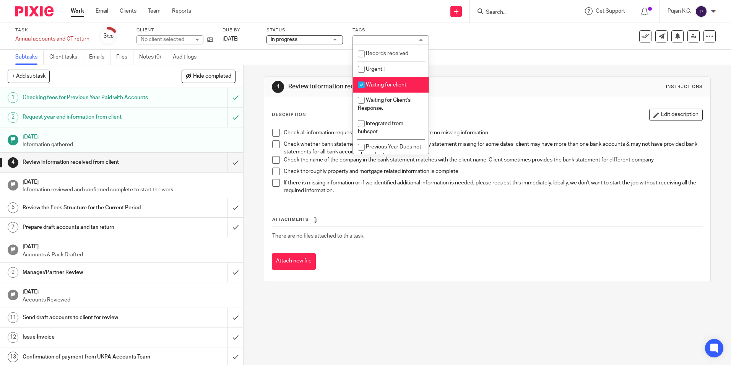
click at [394, 86] on span "Waiting for client" at bounding box center [386, 84] width 41 height 5
checkbox input "false"
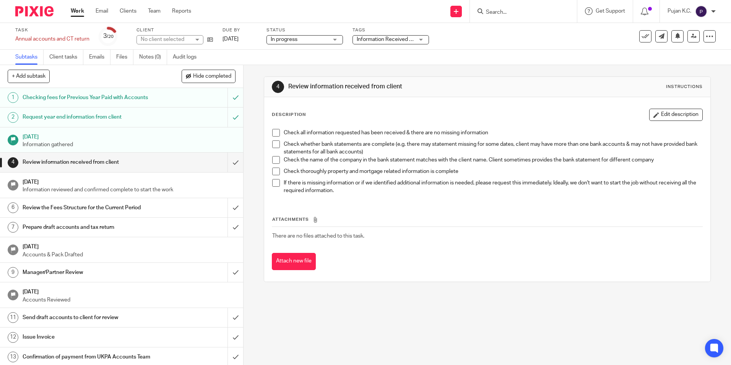
click at [377, 310] on div "4 Review information received from client Instructions Description Edit descrip…" at bounding box center [488, 215] width 488 height 300
click at [208, 38] on icon at bounding box center [210, 40] width 6 height 6
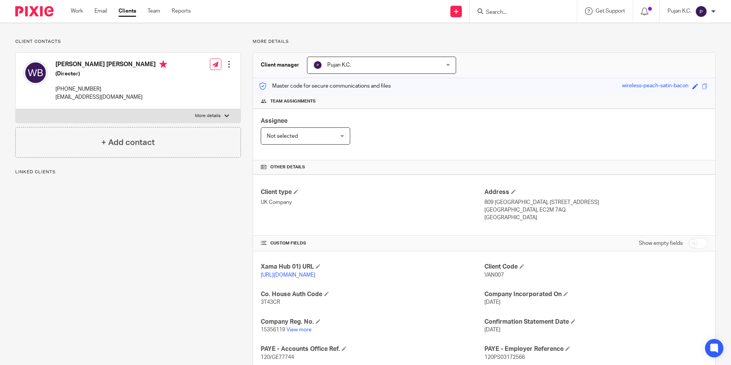
scroll to position [77, 0]
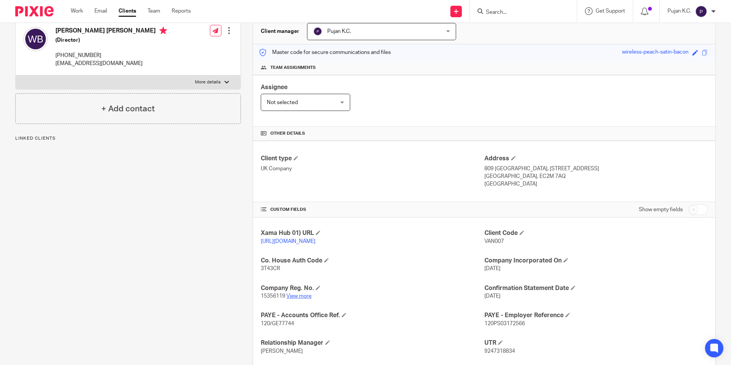
click at [303, 299] on link "View more" at bounding box center [299, 295] width 25 height 5
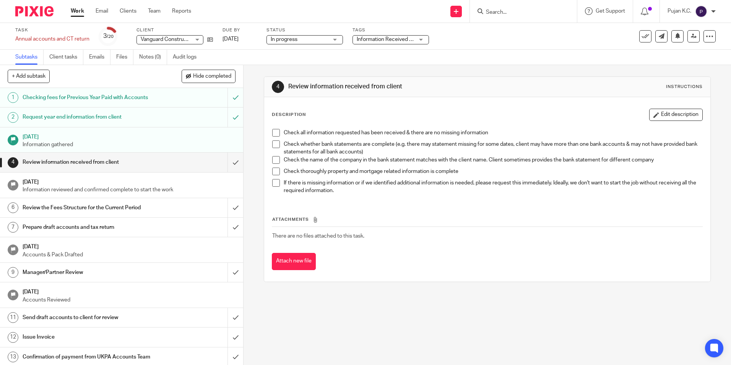
click at [514, 13] on input "Search" at bounding box center [519, 12] width 69 height 7
click at [513, 13] on input "Search" at bounding box center [519, 12] width 69 height 7
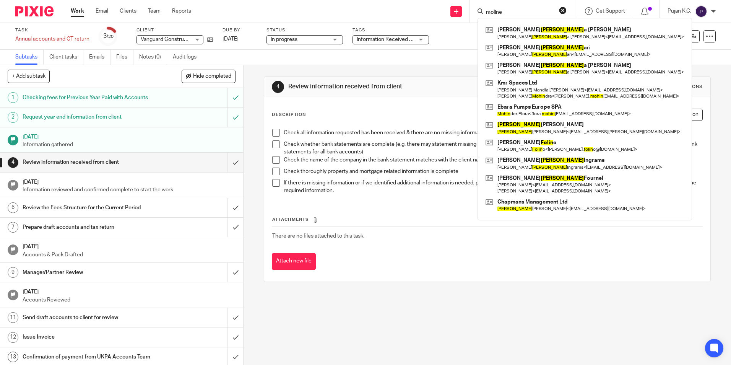
type input "moliner"
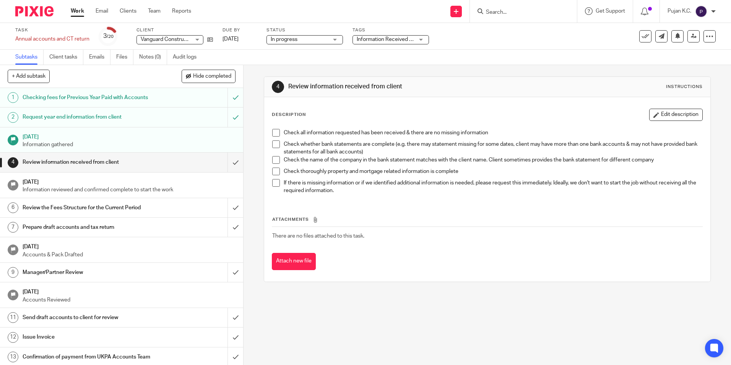
click at [491, 10] on input "Search" at bounding box center [519, 12] width 69 height 7
type input "pramod te"
click at [513, 33] on link at bounding box center [563, 33] width 158 height 18
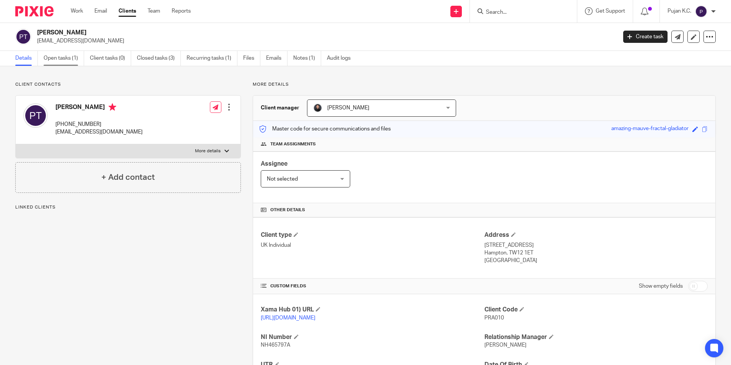
click at [61, 58] on link "Open tasks (1)" at bounding box center [64, 58] width 41 height 15
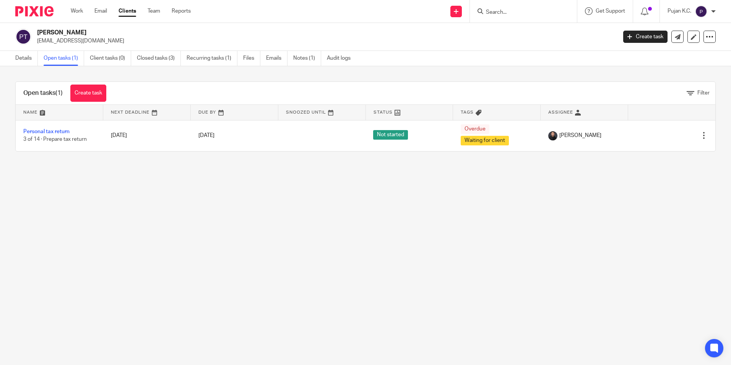
drag, startPoint x: 104, startPoint y: 31, endPoint x: 35, endPoint y: 31, distance: 69.2
click at [35, 31] on div "[PERSON_NAME] [EMAIL_ADDRESS][DOMAIN_NAME]" at bounding box center [313, 37] width 597 height 16
copy h2 "[PERSON_NAME]"
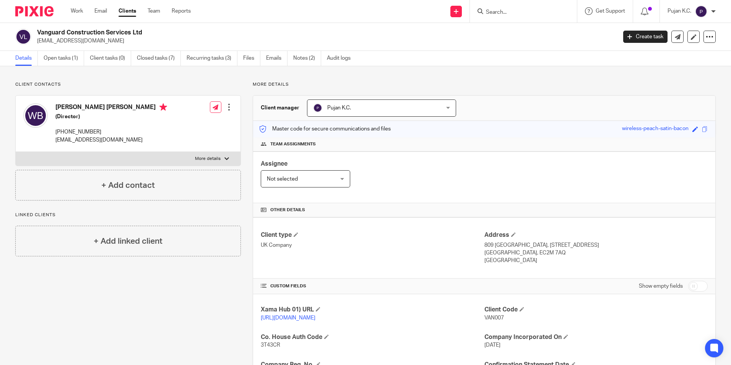
click at [505, 15] on input "Search" at bounding box center [519, 12] width 69 height 7
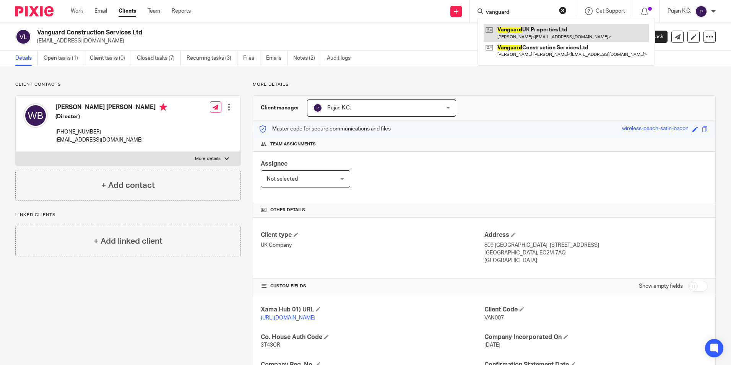
type input "vanguard"
click at [514, 33] on link at bounding box center [566, 33] width 165 height 18
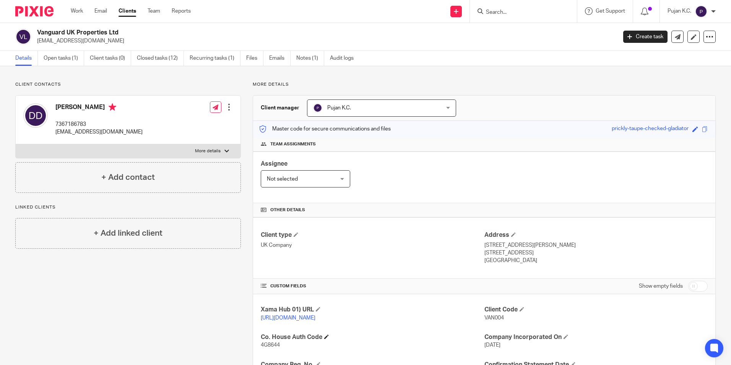
scroll to position [115, 0]
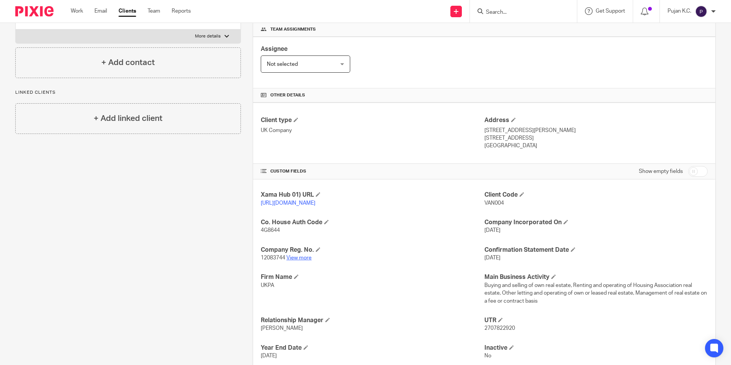
click at [298, 261] on link "View more" at bounding box center [299, 257] width 25 height 5
